Goal: Task Accomplishment & Management: Manage account settings

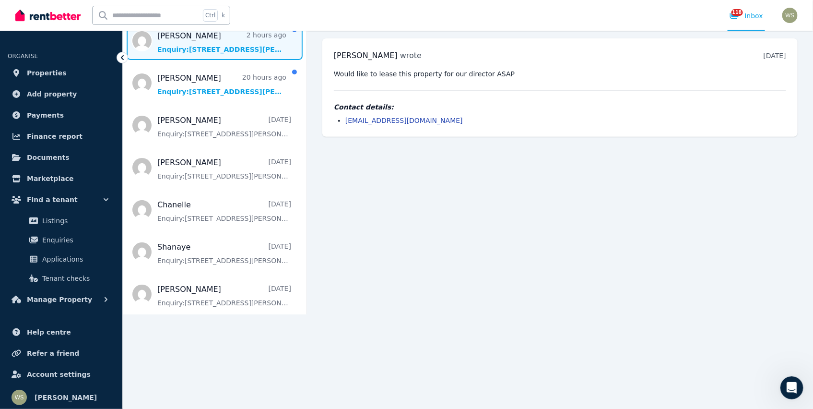
click at [174, 51] on span "Message list" at bounding box center [215, 41] width 184 height 38
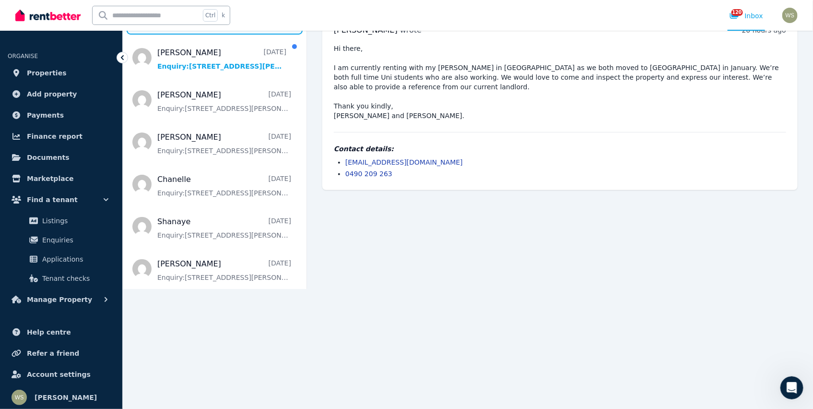
scroll to position [116, 0]
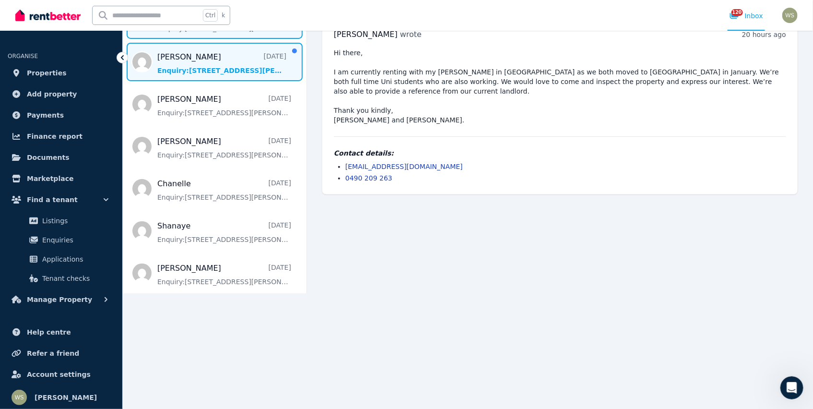
click at [198, 70] on span "Message list" at bounding box center [215, 62] width 184 height 38
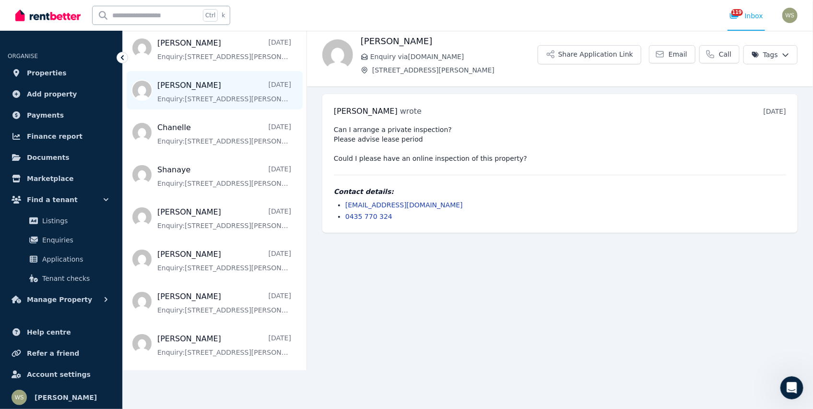
scroll to position [144, 0]
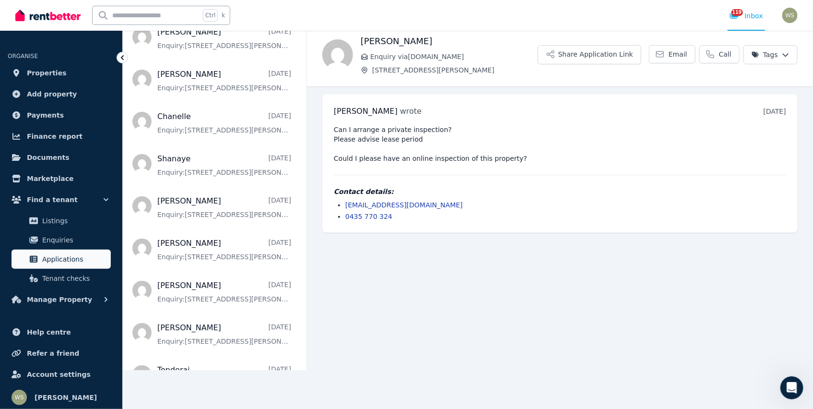
click at [68, 261] on span "Applications" at bounding box center [74, 259] width 65 height 12
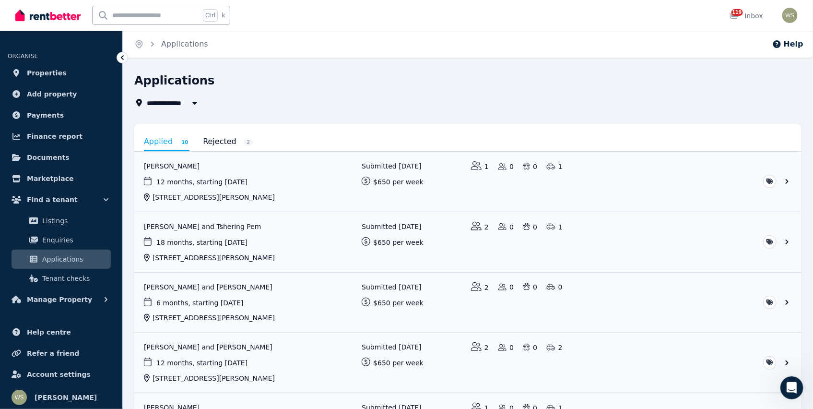
click at [182, 168] on link "View application: John Colebrook" at bounding box center [467, 182] width 667 height 60
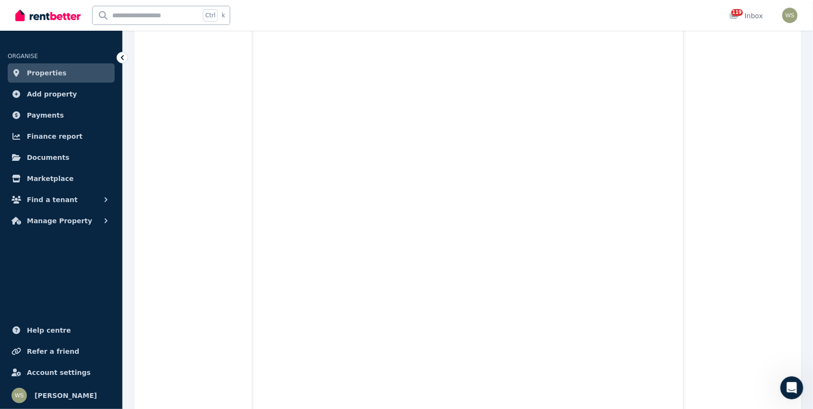
scroll to position [1199, 0]
